Goal: Information Seeking & Learning: Learn about a topic

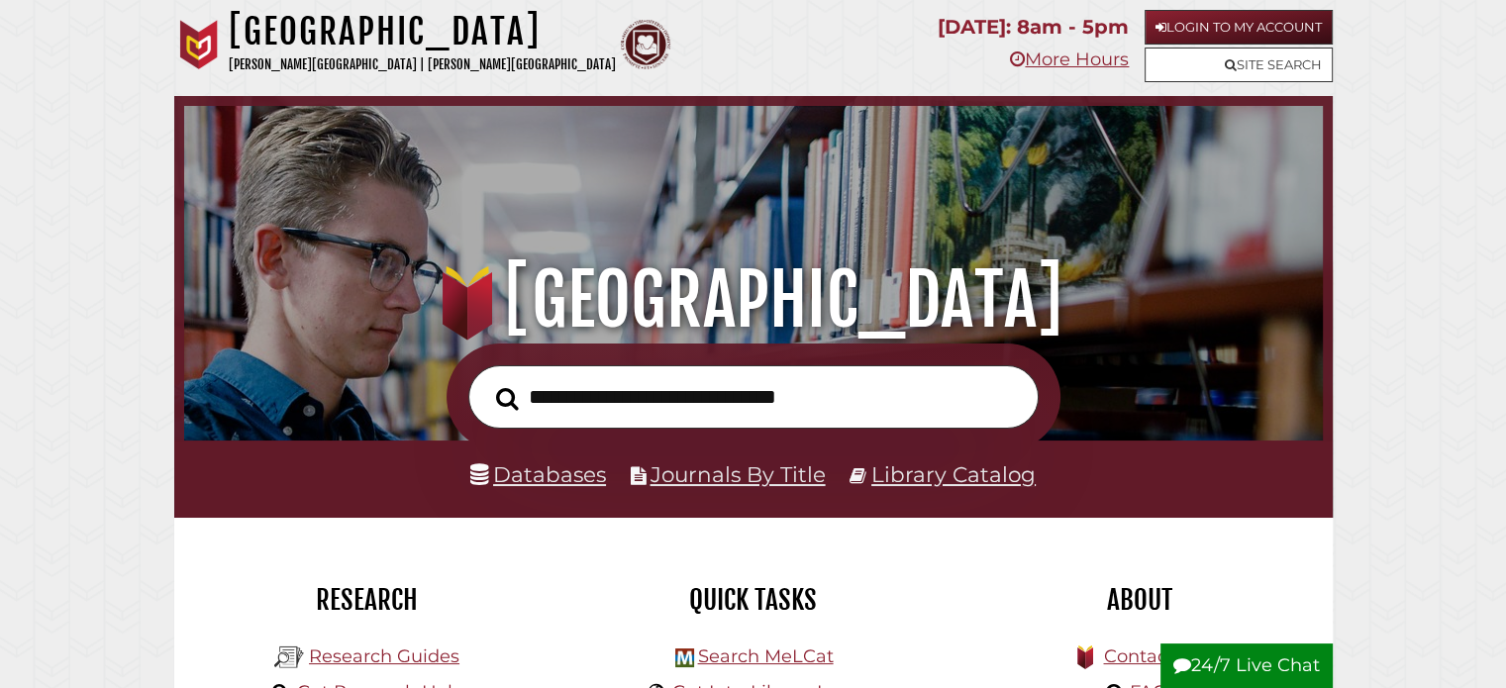
scroll to position [376, 1129]
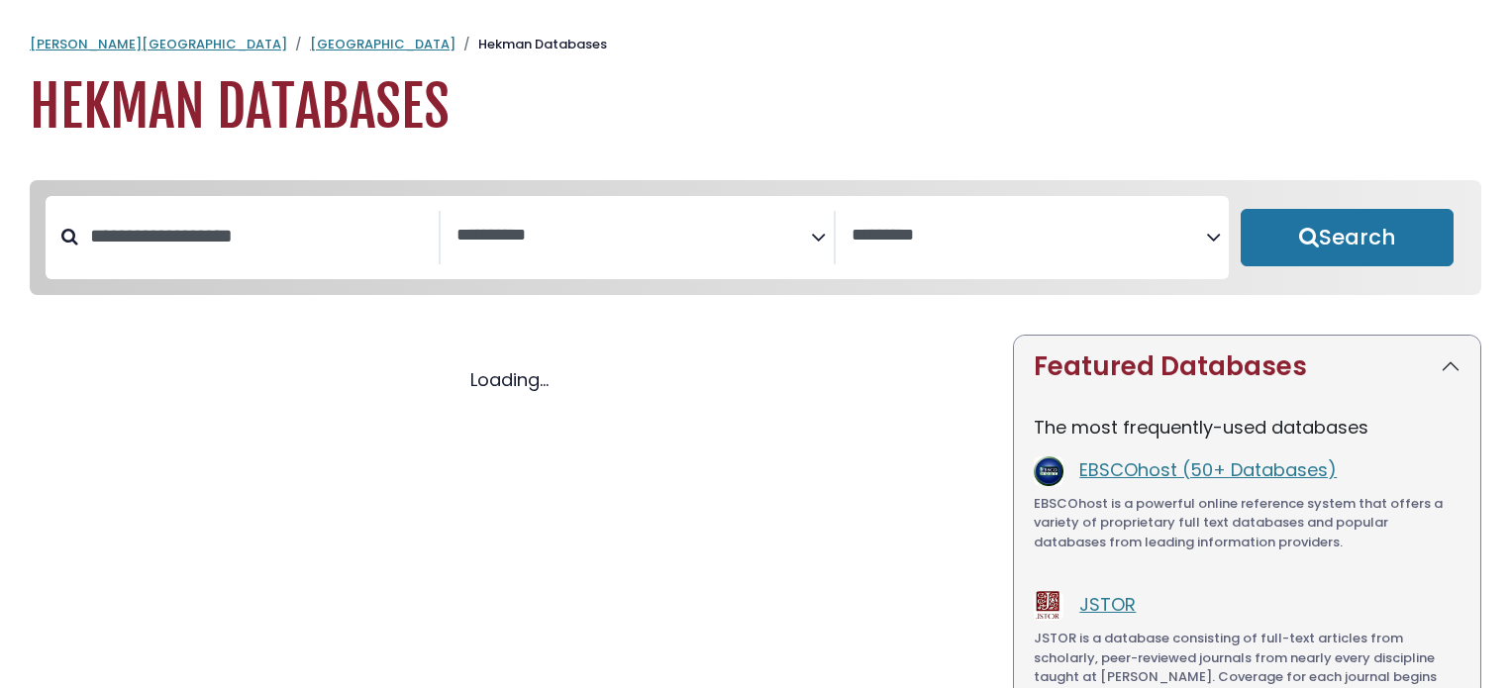
select select "Database Subject Filter"
select select "Database Vendors Filter"
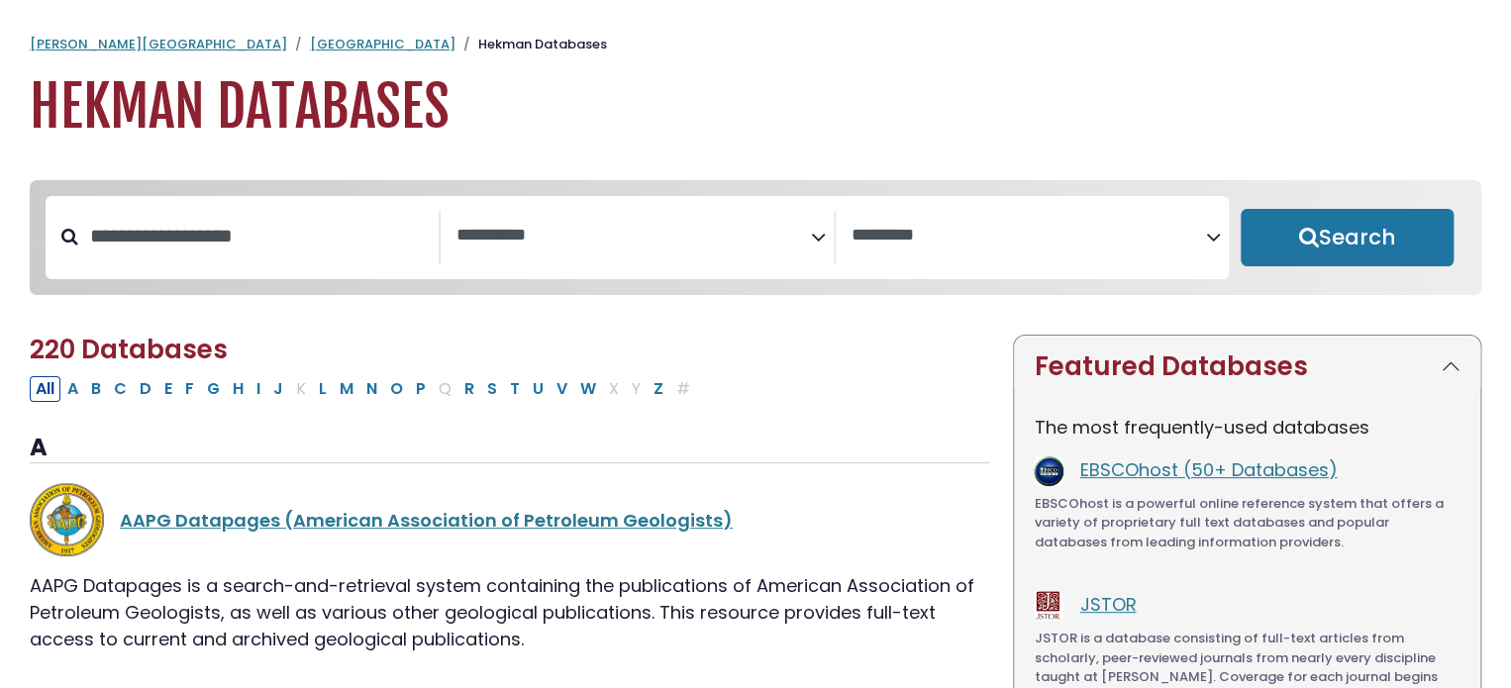
select select "Database Subject Filter"
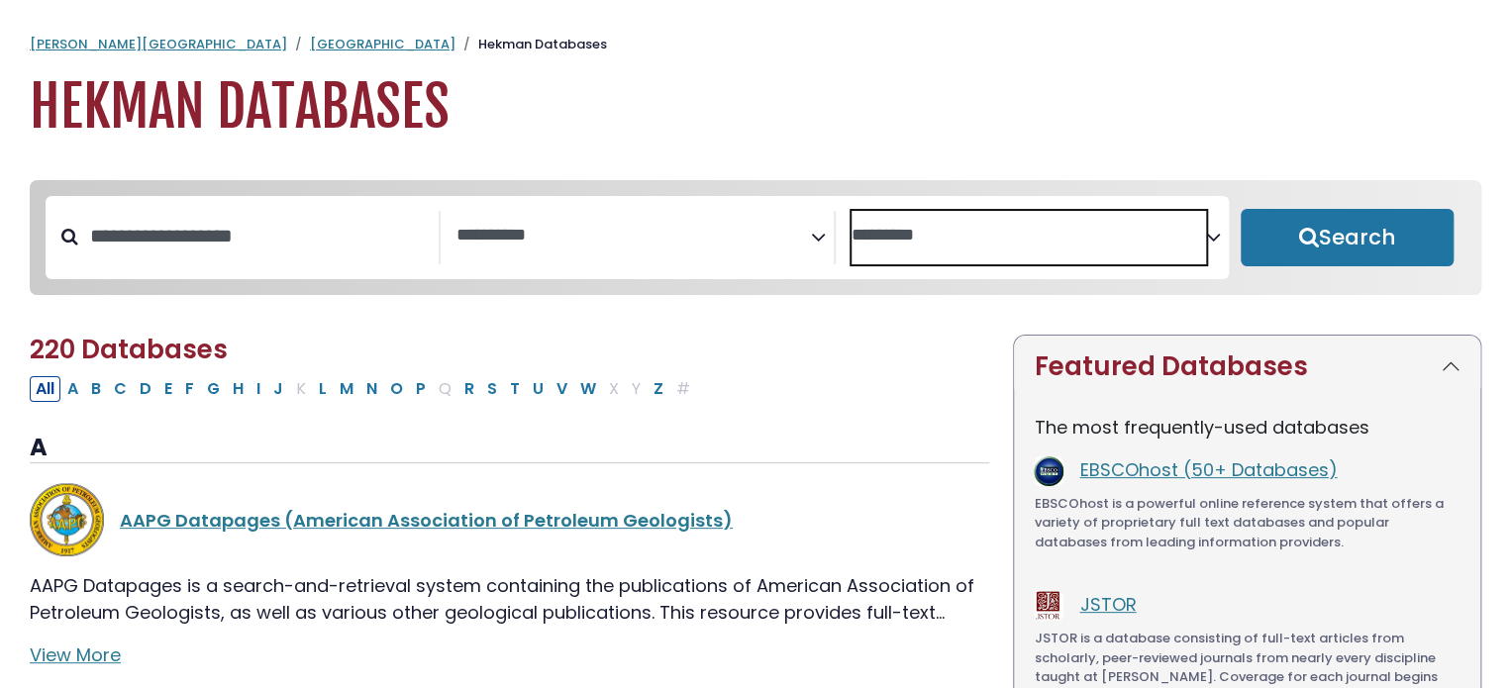
click at [937, 246] on textarea "Search" at bounding box center [1029, 236] width 355 height 21
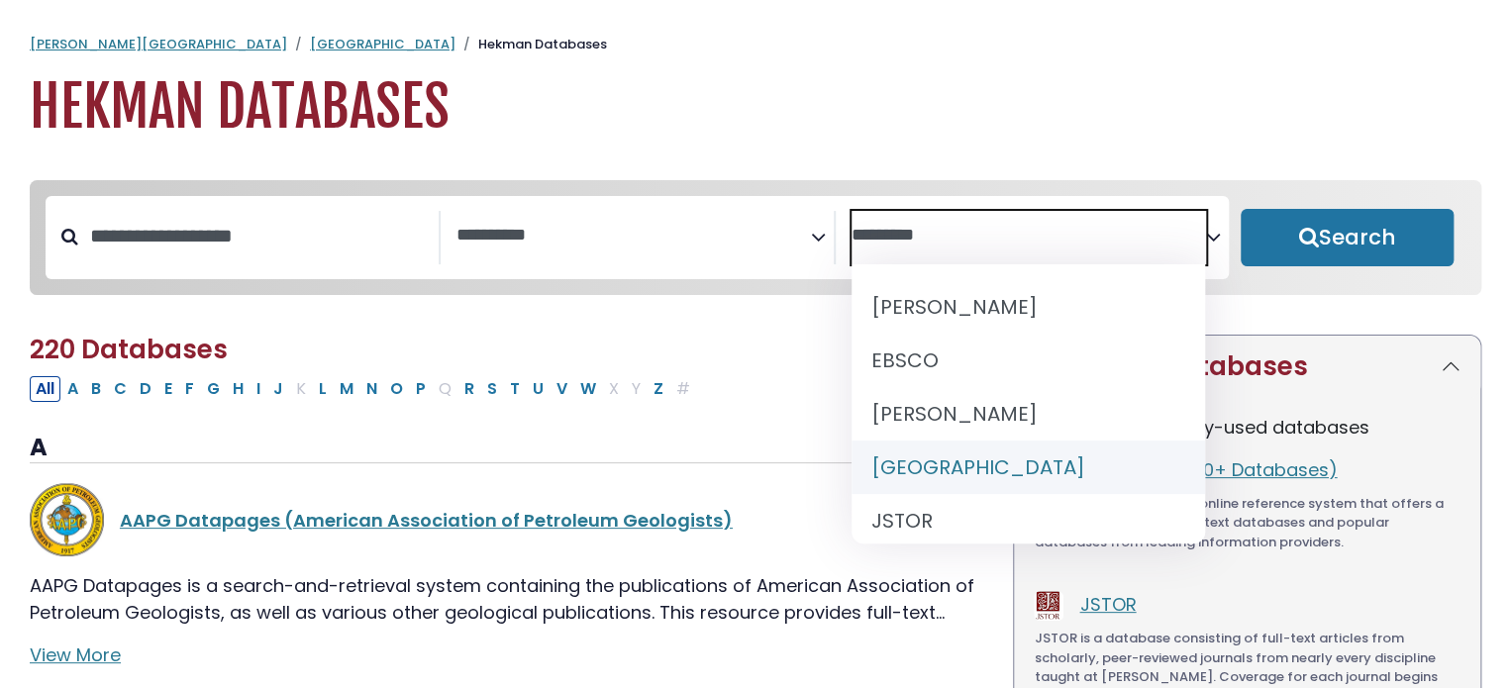
select select "******"
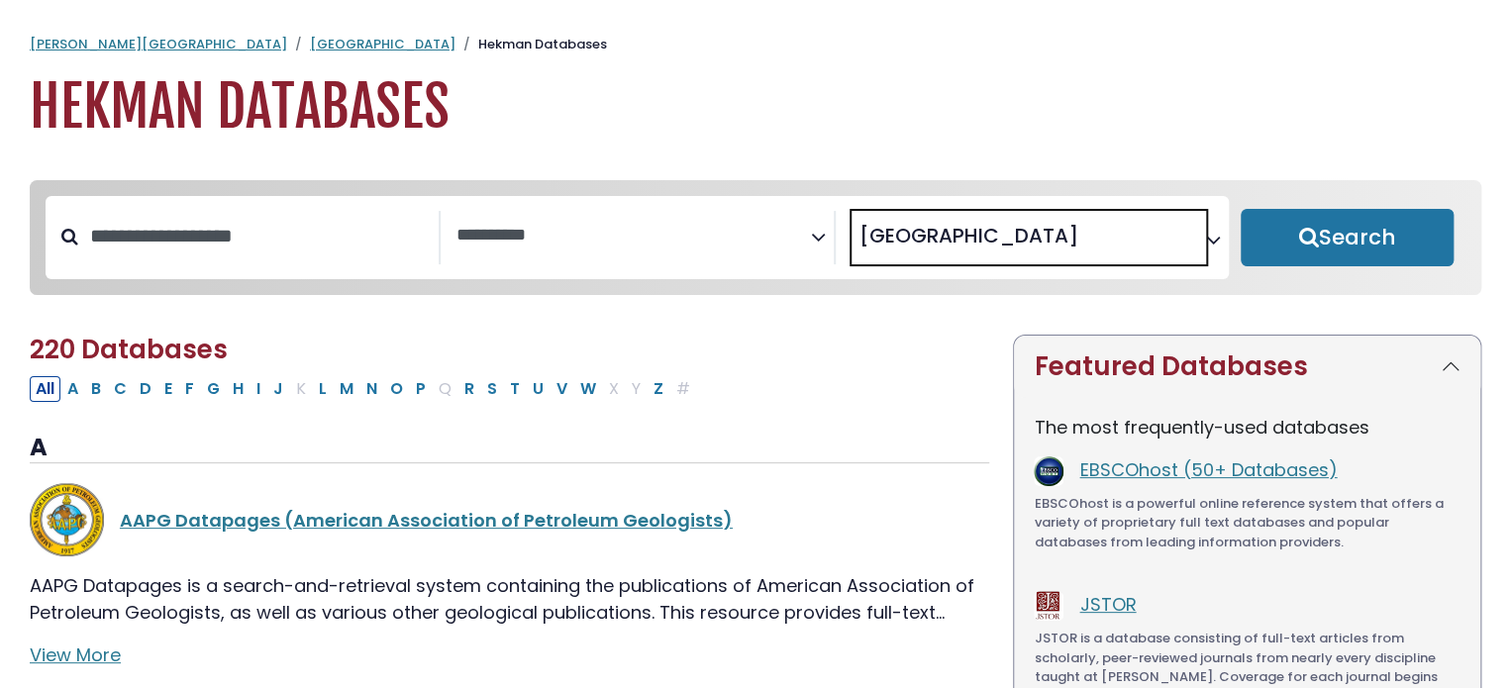
scroll to position [74, 0]
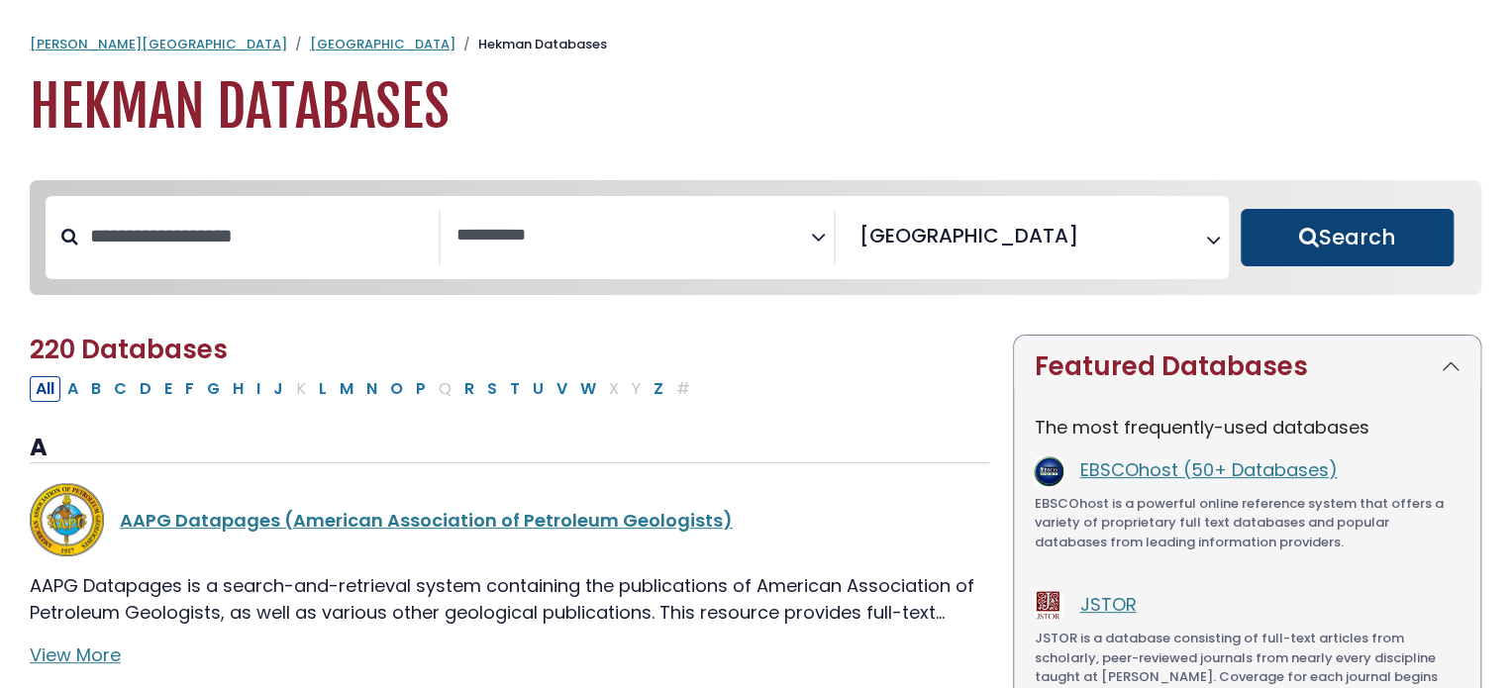
click at [1359, 252] on button "Search" at bounding box center [1347, 237] width 213 height 57
select select "Database Subject Filter"
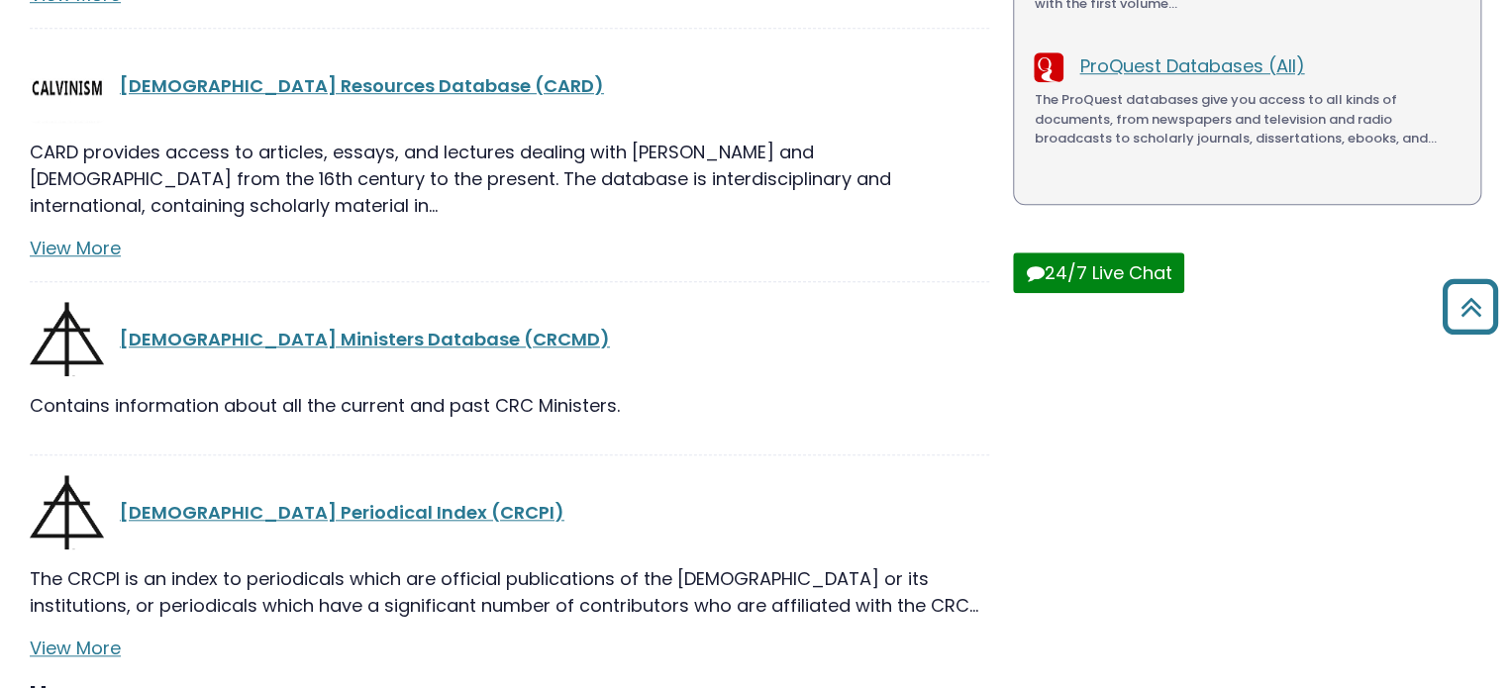
scroll to position [792, 0]
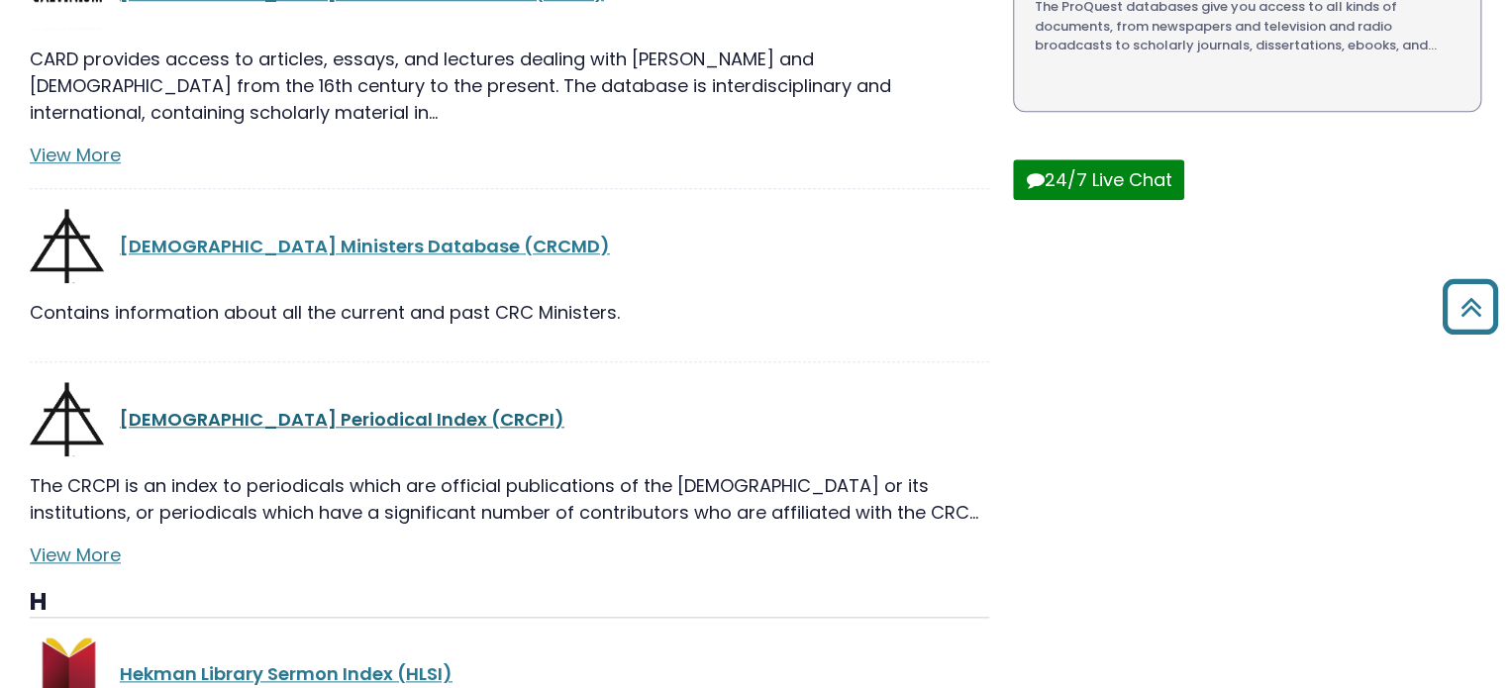
click at [376, 407] on link "[DEMOGRAPHIC_DATA] Periodical Index (CRCPI)" at bounding box center [342, 419] width 445 height 25
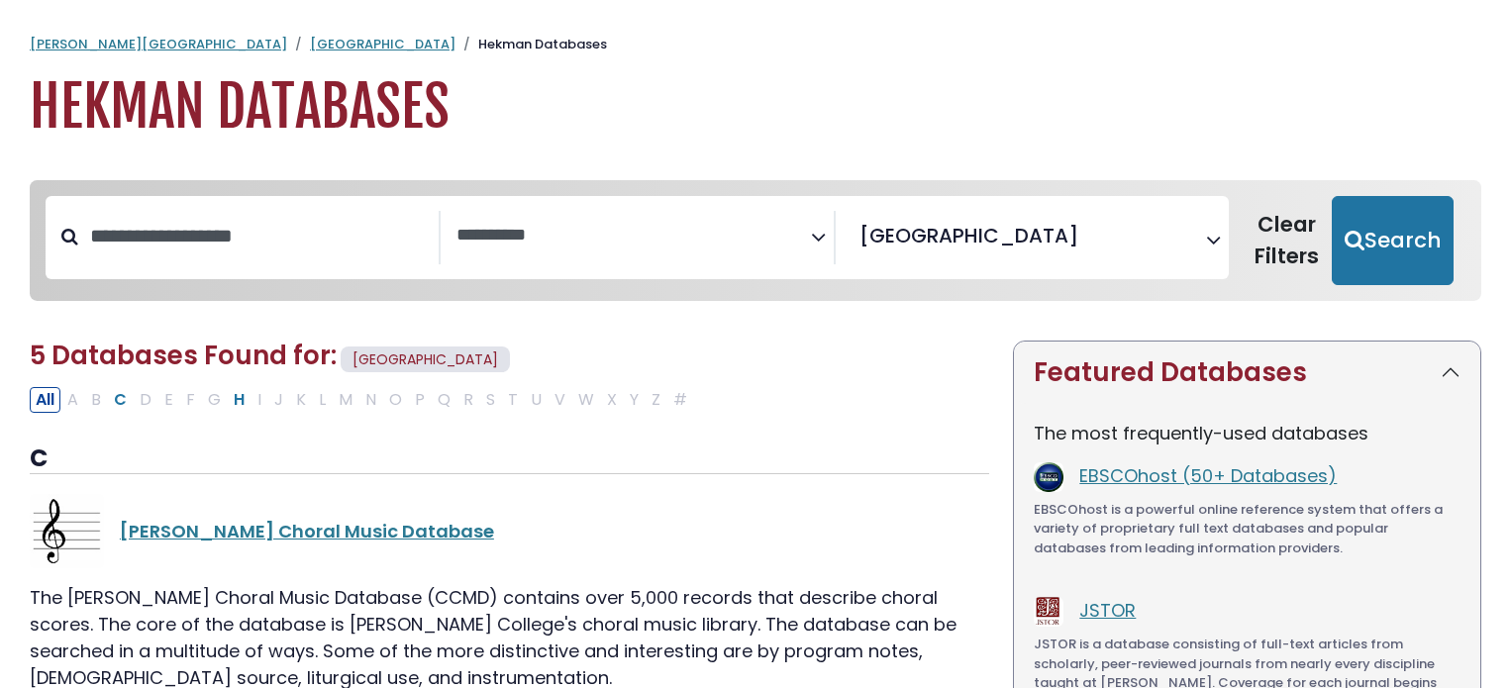
select select "Database Subject Filter"
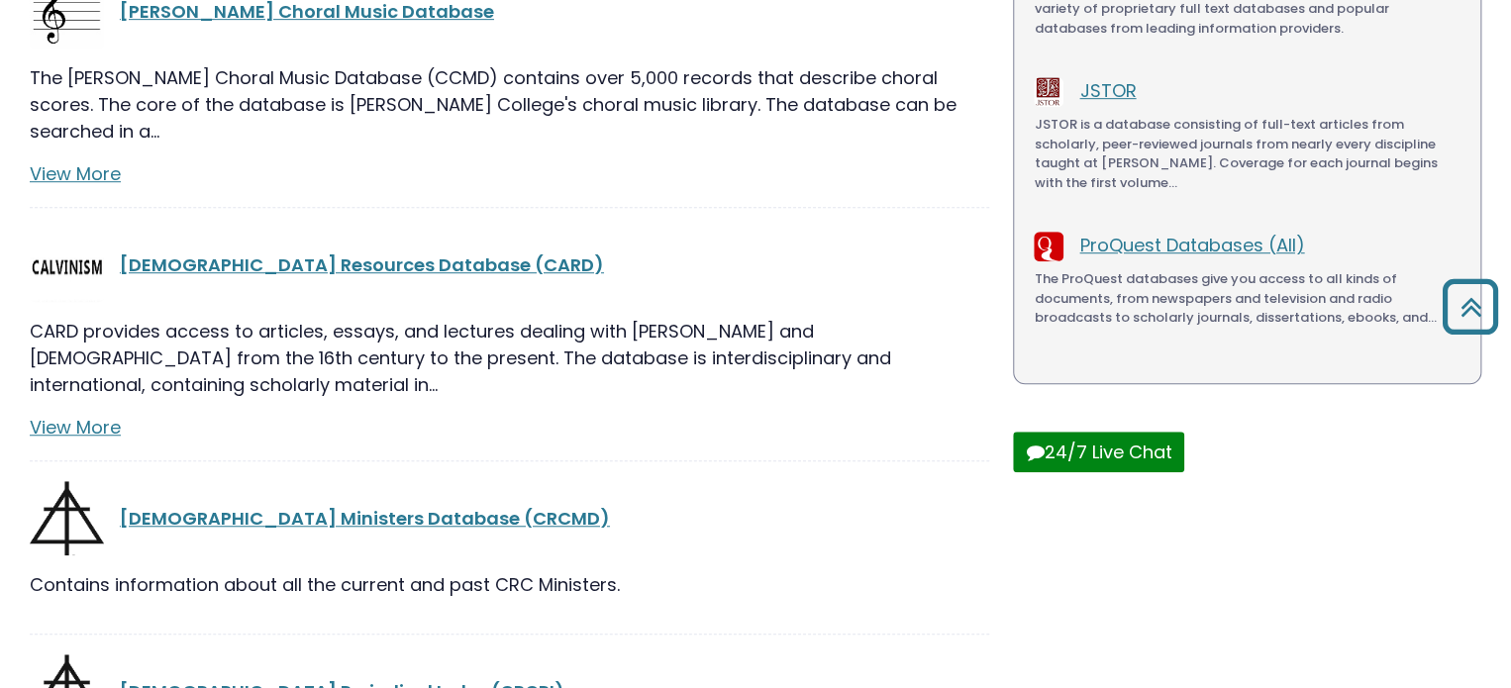
scroll to position [495, 0]
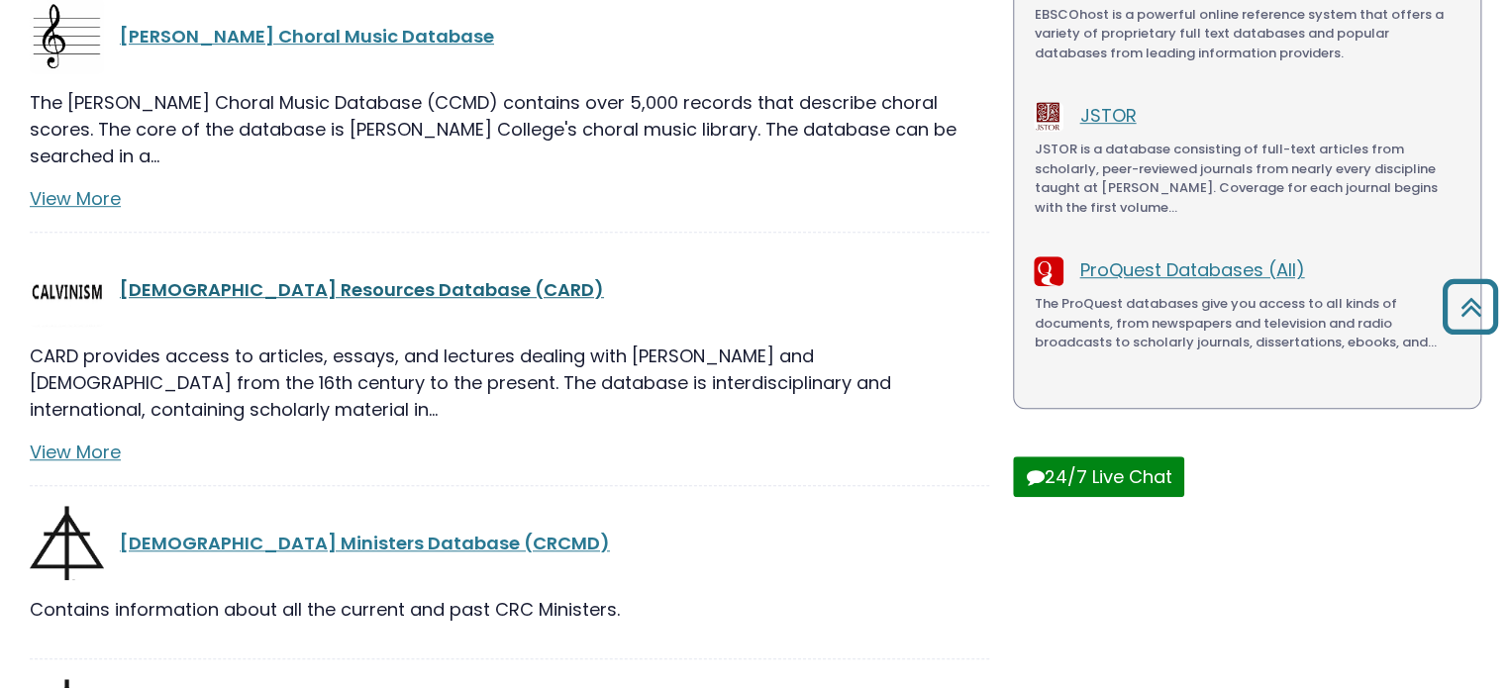
click at [400, 277] on link "[DEMOGRAPHIC_DATA] Resources Database (CARD)" at bounding box center [362, 289] width 484 height 25
